Goal: Transaction & Acquisition: Purchase product/service

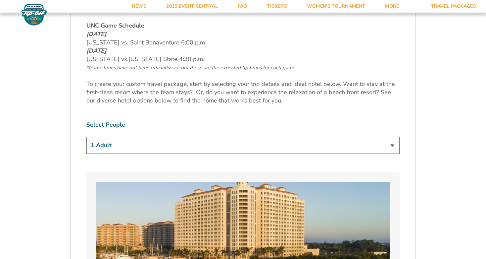
scroll to position [356, 0]
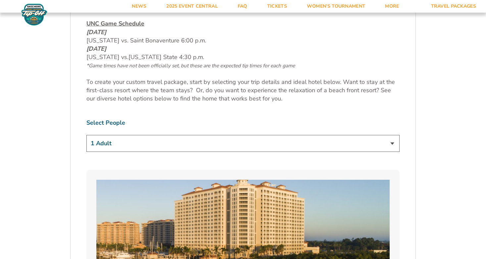
select select "2 Adults + 2 Children"
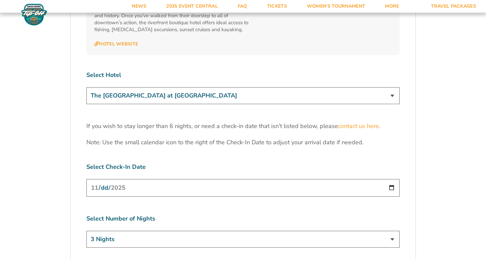
scroll to position [2013, 0]
click at [222, 178] on input "[DATE]" at bounding box center [242, 187] width 313 height 18
type input "[DATE]"
select select "4 Nights"
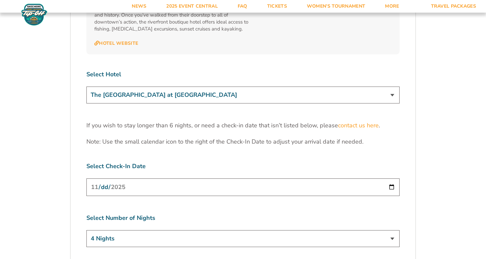
click at [224, 178] on input "[DATE]" at bounding box center [242, 187] width 313 height 18
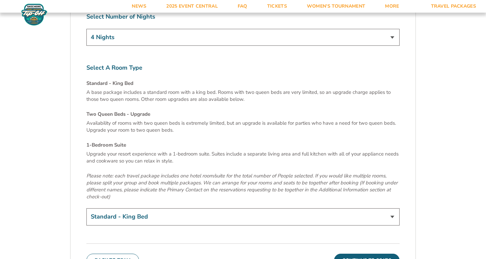
scroll to position [2226, 0]
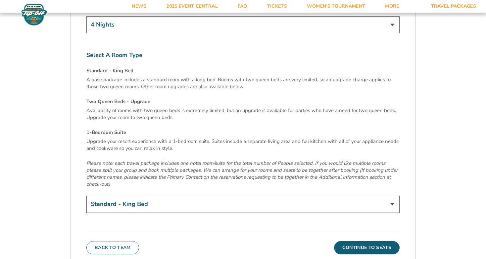
select select "Two Queen Beds - Upgrade"
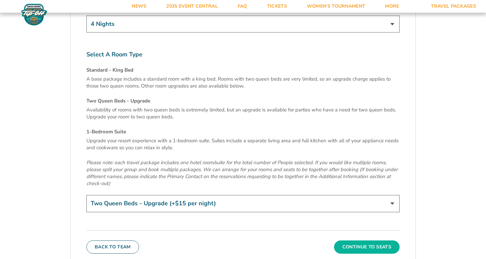
click at [366, 240] on button "Continue To Seats" at bounding box center [367, 246] width 66 height 13
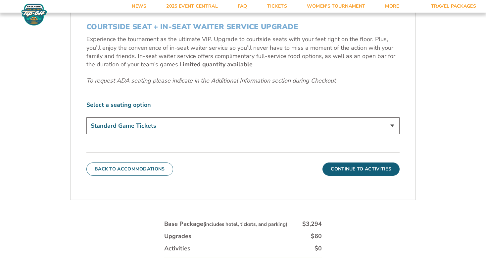
scroll to position [325, 0]
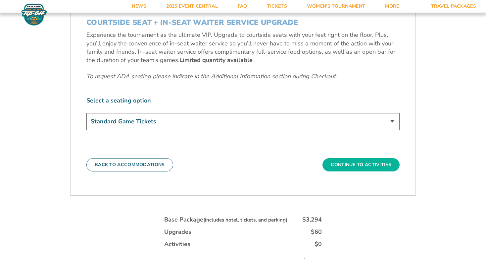
click at [378, 161] on button "Continue To Activities" at bounding box center [361, 164] width 77 height 13
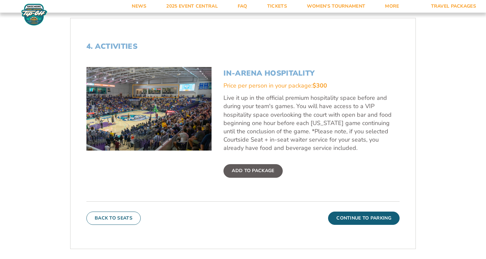
scroll to position [209, 0]
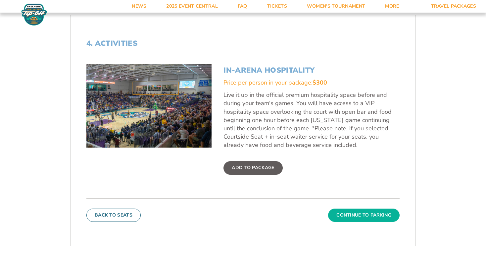
click at [347, 212] on button "Continue To Parking" at bounding box center [364, 214] width 72 height 13
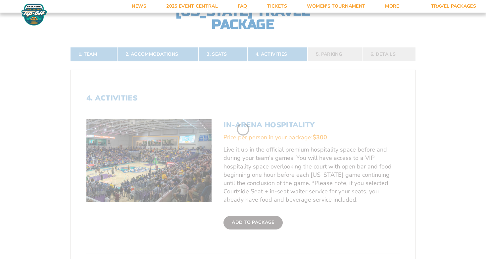
scroll to position [122, 0]
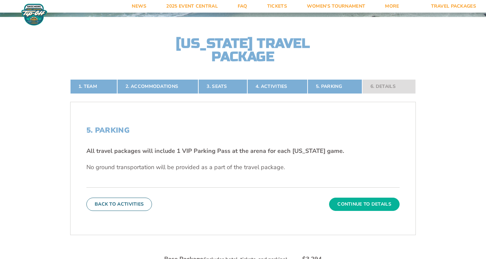
click at [350, 202] on button "Continue To Details" at bounding box center [364, 203] width 71 height 13
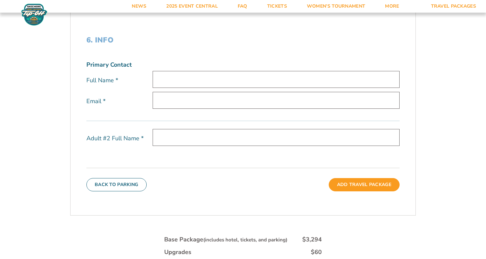
scroll to position [224, 0]
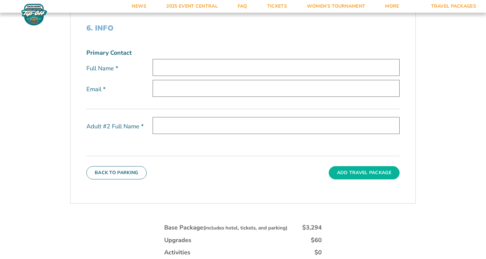
click at [368, 174] on button "Add Travel Package" at bounding box center [364, 172] width 71 height 13
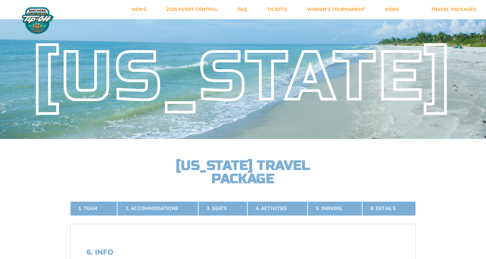
scroll to position [0, 0]
drag, startPoint x: 164, startPoint y: 71, endPoint x: 164, endPoint y: 66, distance: 5.0
click at [164, 68] on div "[US_STATE]" at bounding box center [243, 77] width 486 height 54
click at [40, 26] on img at bounding box center [38, 21] width 36 height 28
